Goal: Task Accomplishment & Management: Use online tool/utility

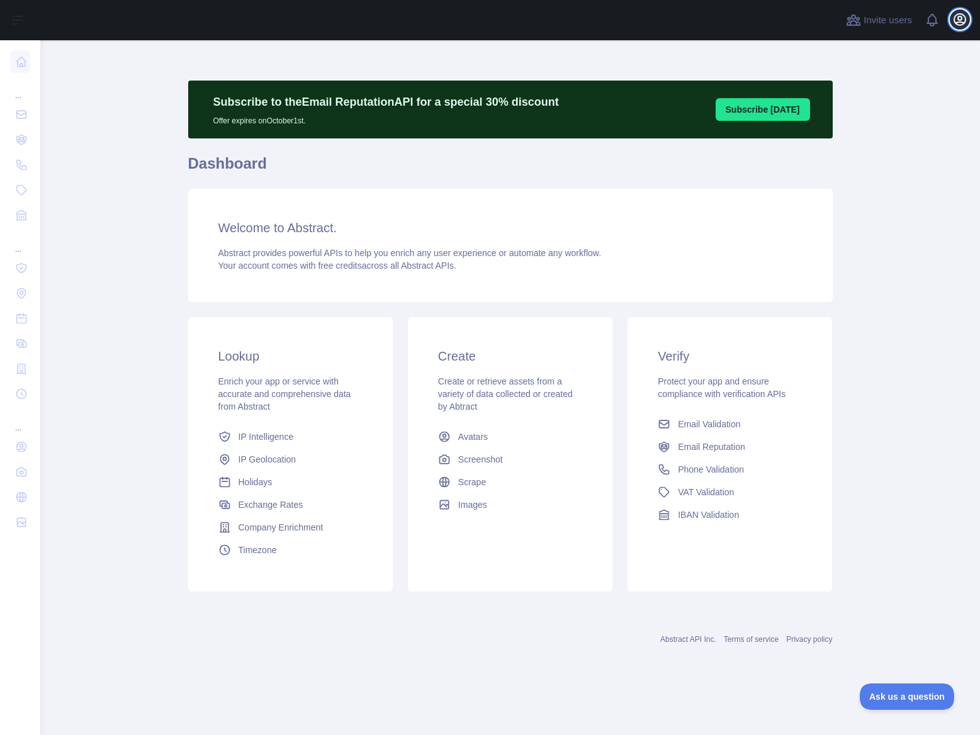
click at [959, 18] on icon "button" at bounding box center [959, 19] width 15 height 15
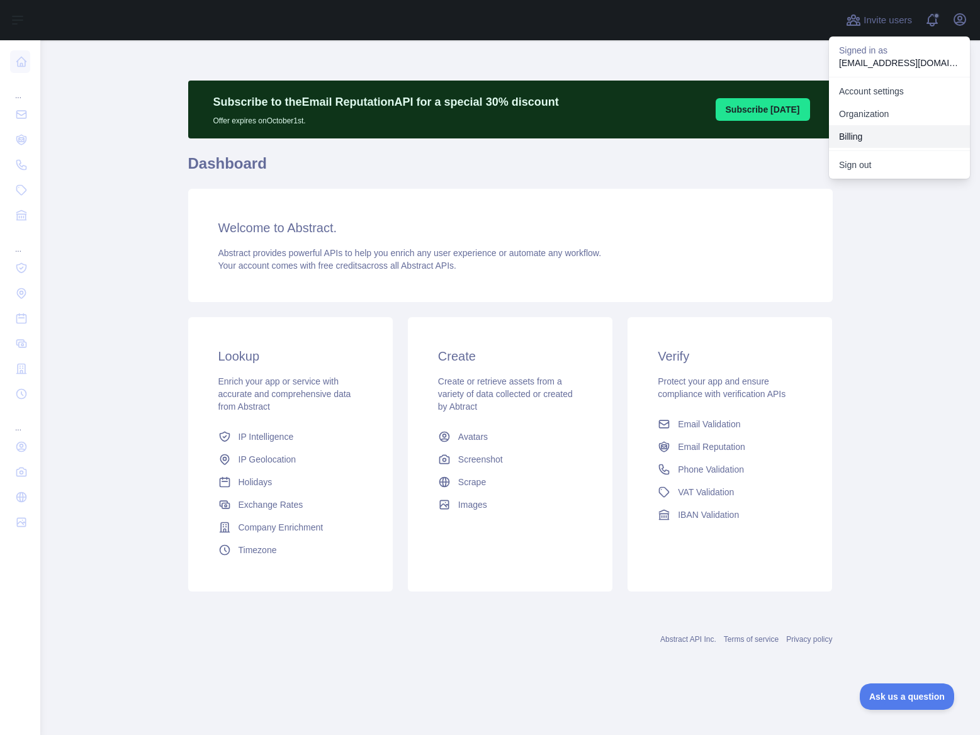
click at [854, 136] on button "Billing" at bounding box center [899, 136] width 141 height 23
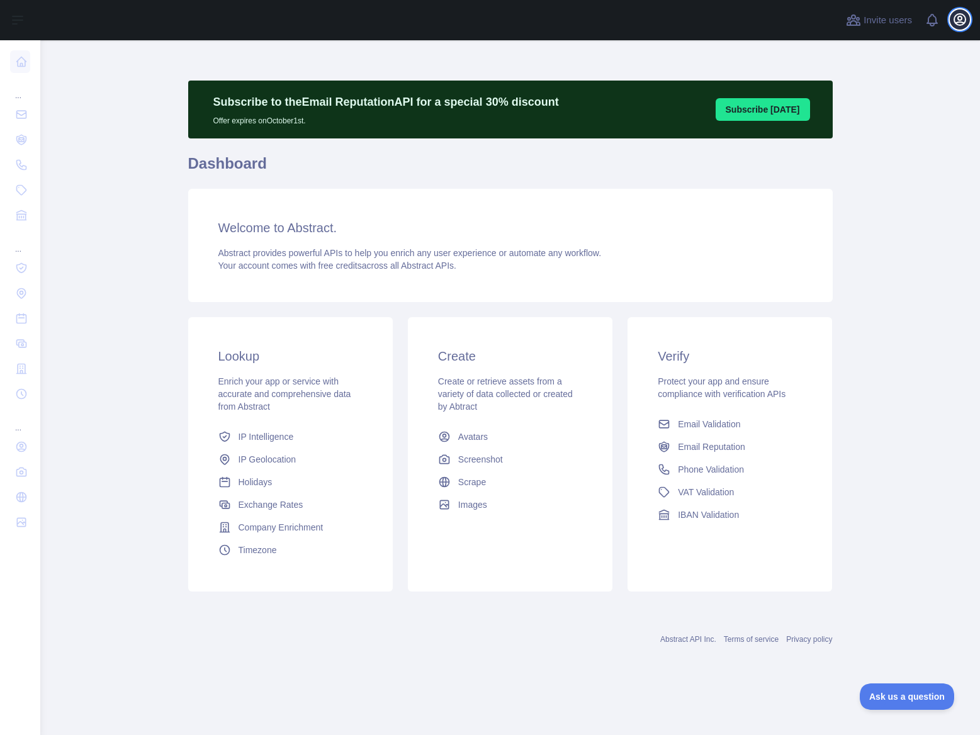
click at [961, 21] on icon "button" at bounding box center [959, 19] width 11 height 11
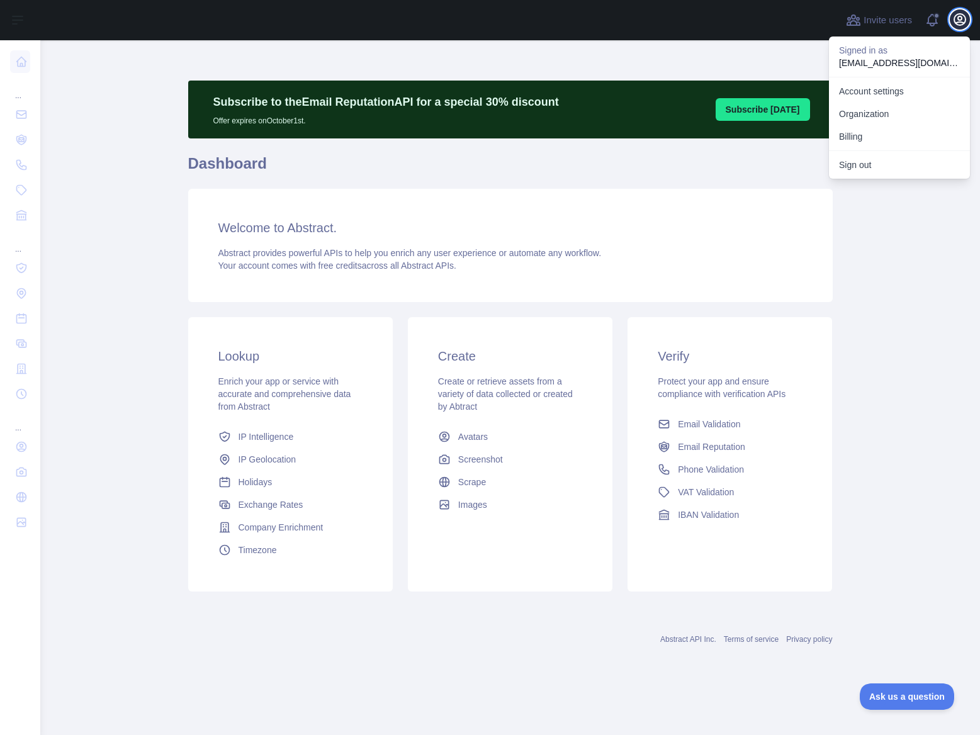
click at [961, 21] on icon "button" at bounding box center [959, 19] width 15 height 15
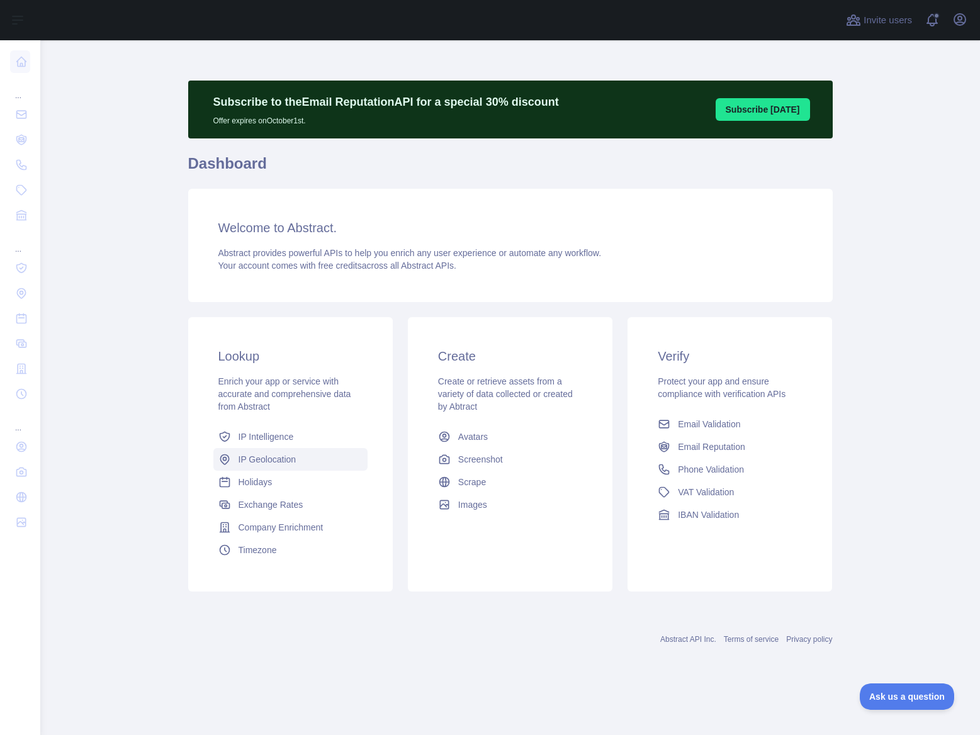
click at [266, 458] on span "IP Geolocation" at bounding box center [268, 459] width 58 height 13
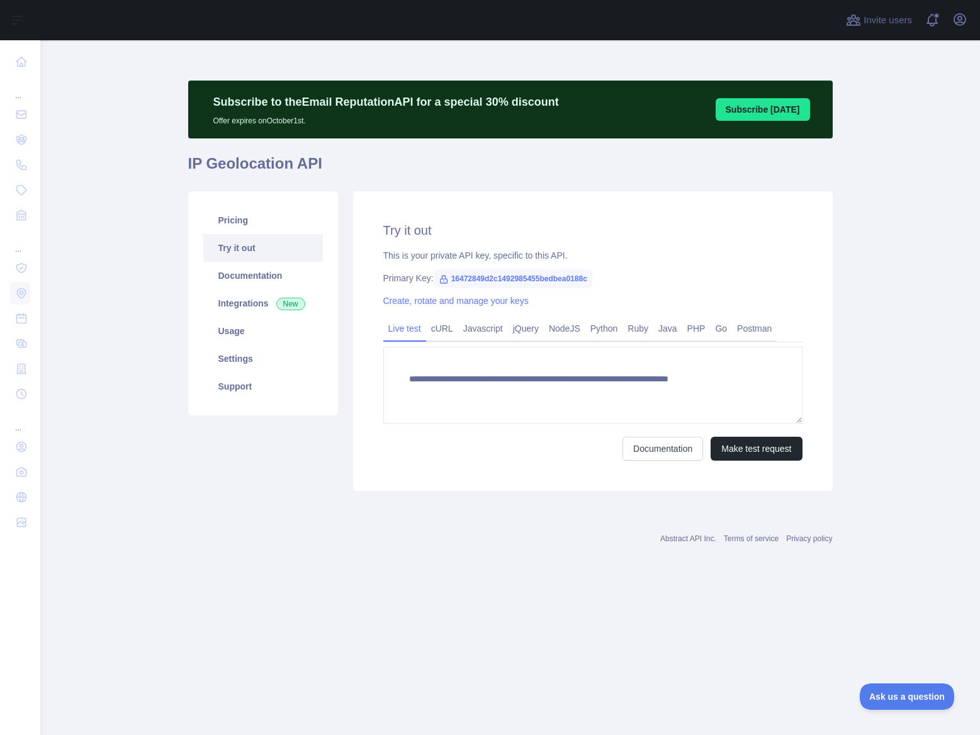
type textarea "**********"
click at [239, 333] on link "Usage" at bounding box center [263, 331] width 120 height 28
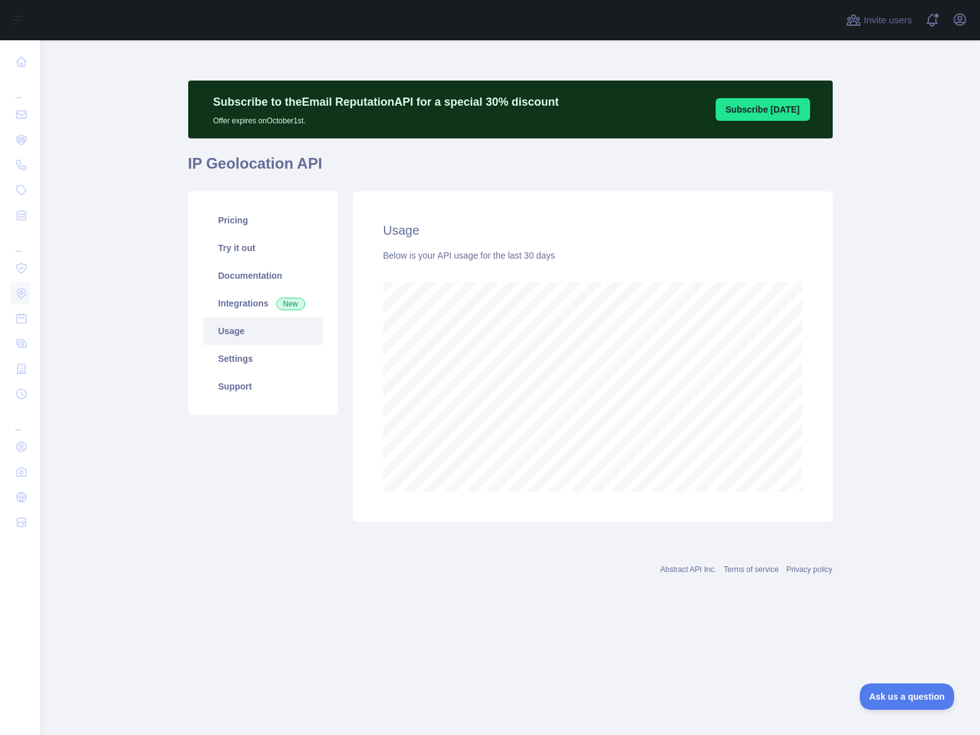
scroll to position [695, 940]
click at [964, 16] on icon "button" at bounding box center [959, 19] width 11 height 11
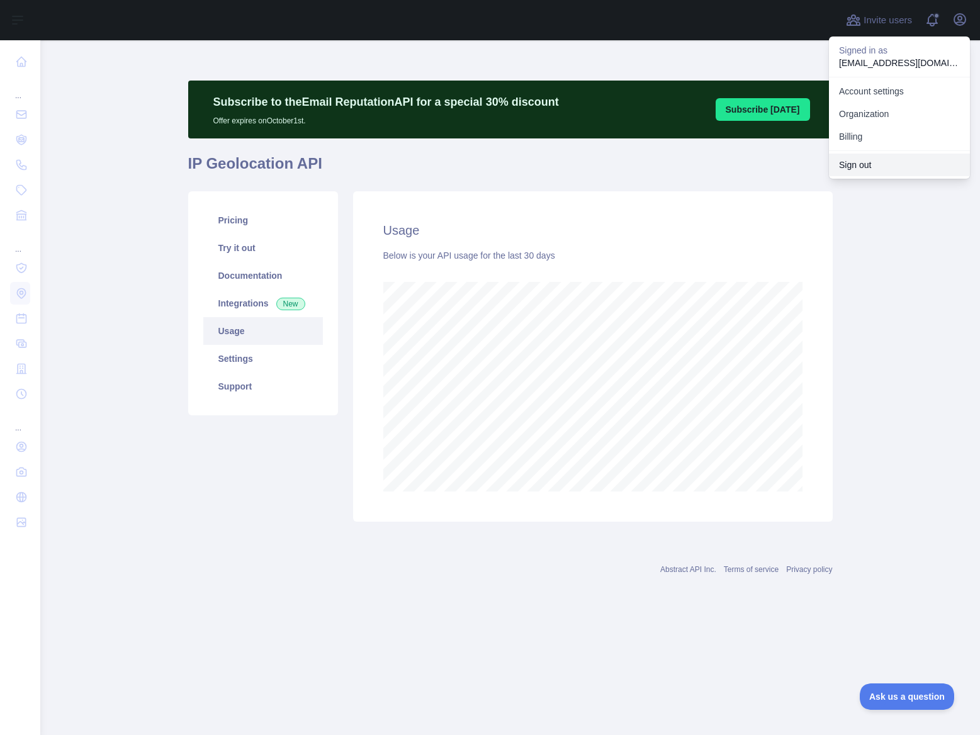
click at [856, 172] on button "Sign out" at bounding box center [899, 165] width 141 height 23
